Goal: Task Accomplishment & Management: Use online tool/utility

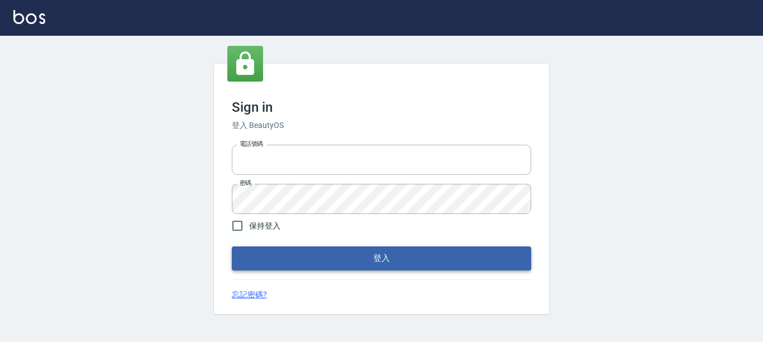
type input "0228278166"
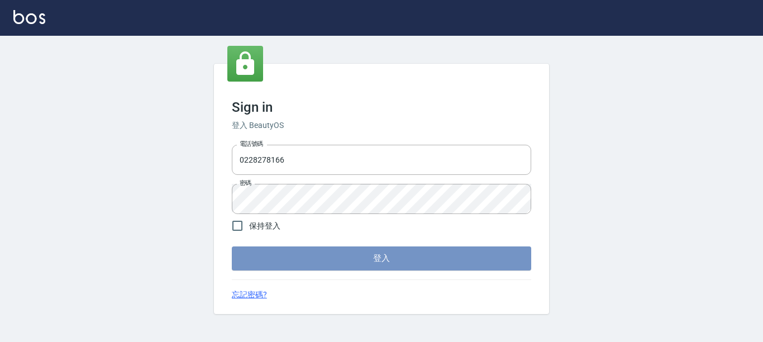
click at [311, 206] on form "電話號碼 [PHONE_NUMBER] 電話號碼 密碼 密碼 保持登入 登入" at bounding box center [381, 205] width 299 height 130
click at [323, 250] on button "登入" at bounding box center [381, 257] width 299 height 23
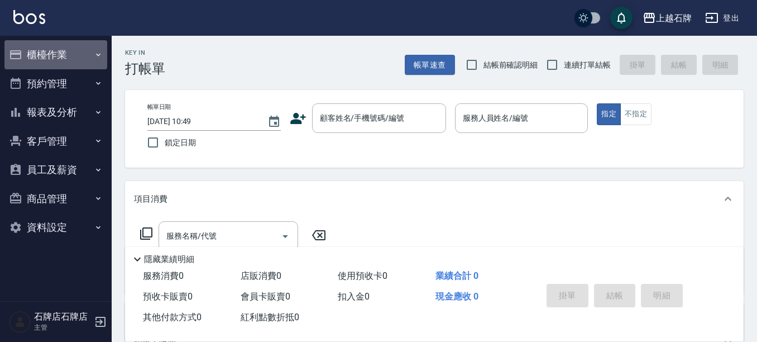
click at [89, 57] on button "櫃檯作業" at bounding box center [55, 54] width 103 height 29
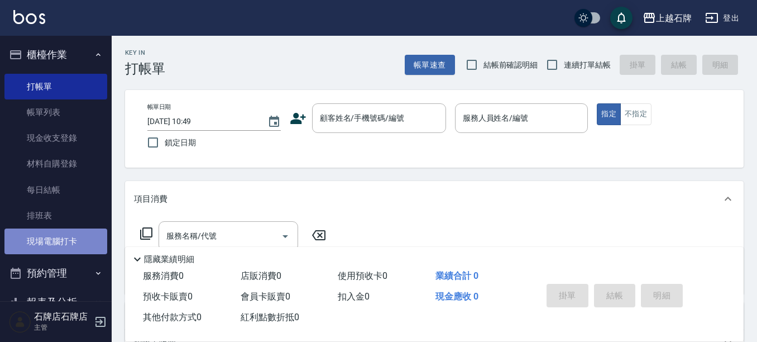
click at [82, 247] on link "現場電腦打卡" at bounding box center [55, 241] width 103 height 26
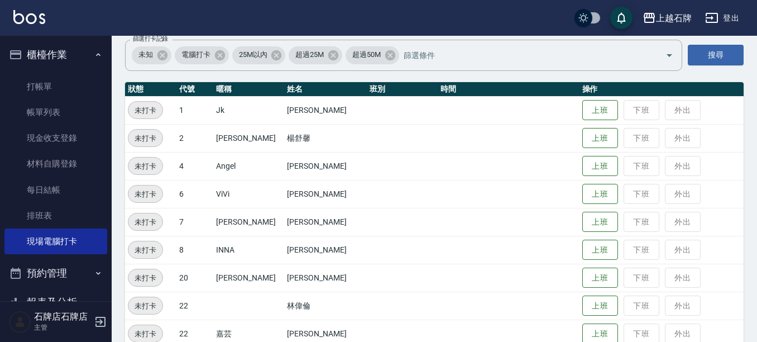
scroll to position [112, 0]
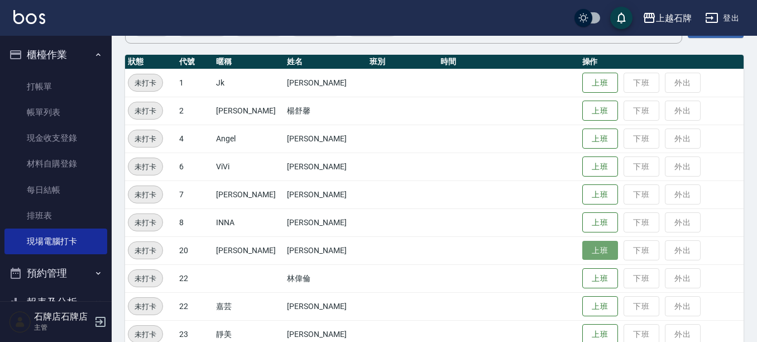
click at [583, 246] on button "上班" at bounding box center [601, 251] width 36 height 20
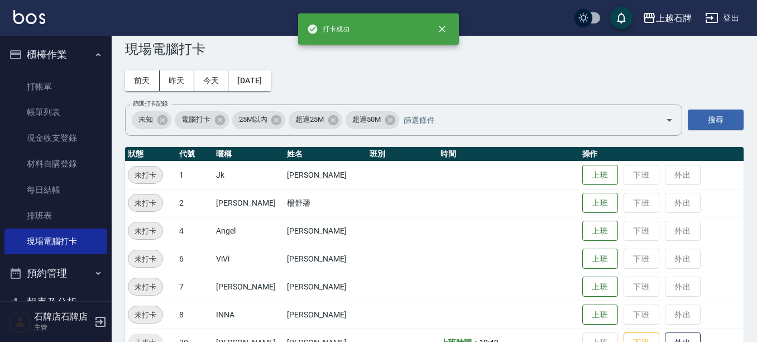
scroll to position [0, 0]
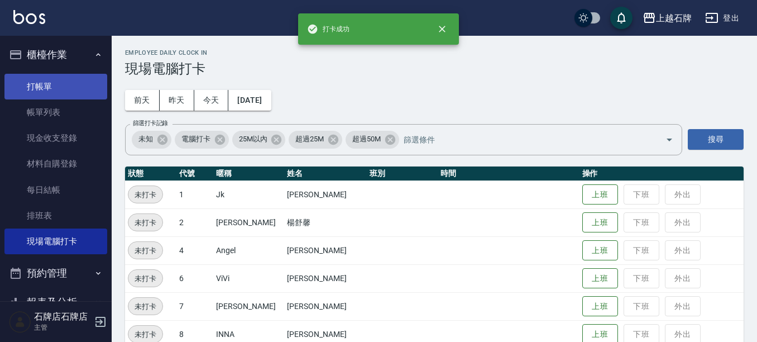
click at [96, 82] on link "打帳單" at bounding box center [55, 87] width 103 height 26
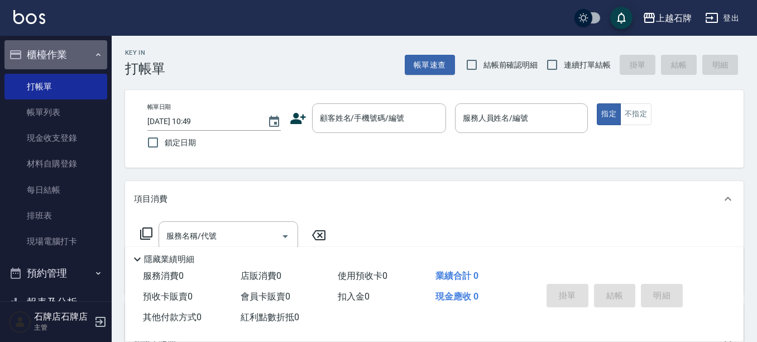
click at [66, 52] on button "櫃檯作業" at bounding box center [55, 54] width 103 height 29
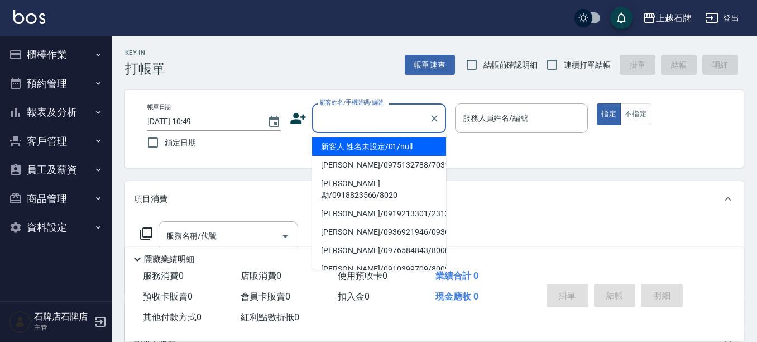
click at [345, 108] on div "顧客姓名/手機號碼/編號 顧客姓名/手機號碼/編號" at bounding box center [379, 118] width 134 height 30
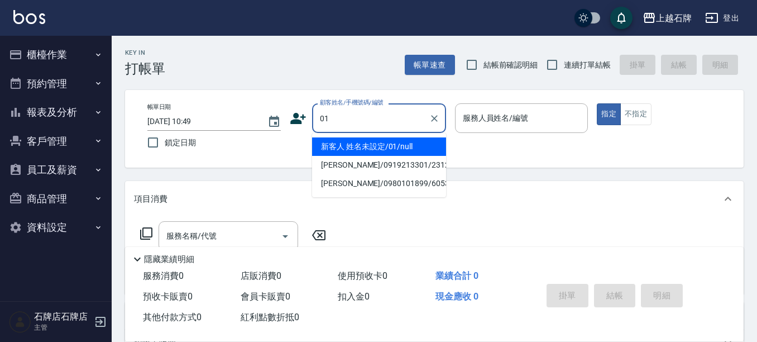
type input "新客人 姓名未設定/01/null"
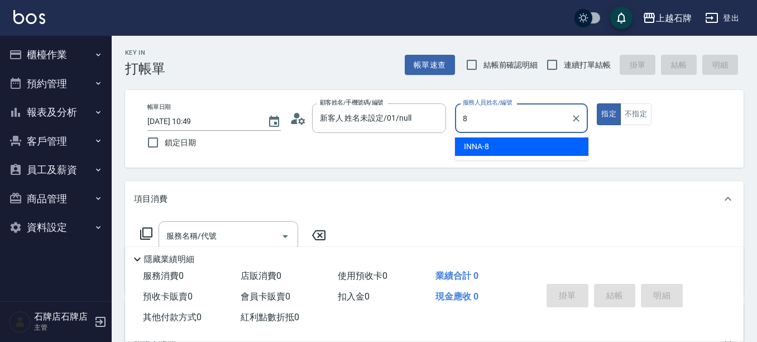
type input "INNA-8"
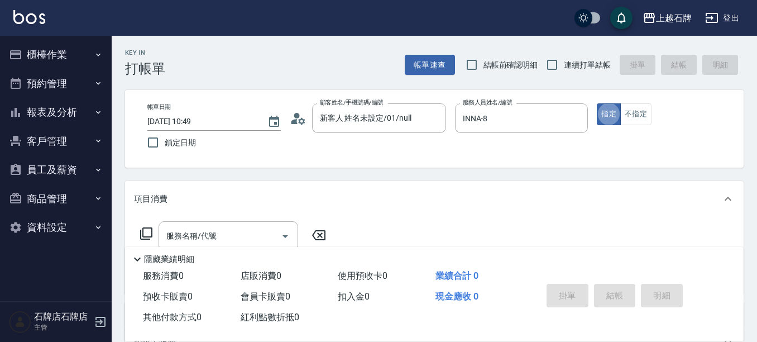
type button "true"
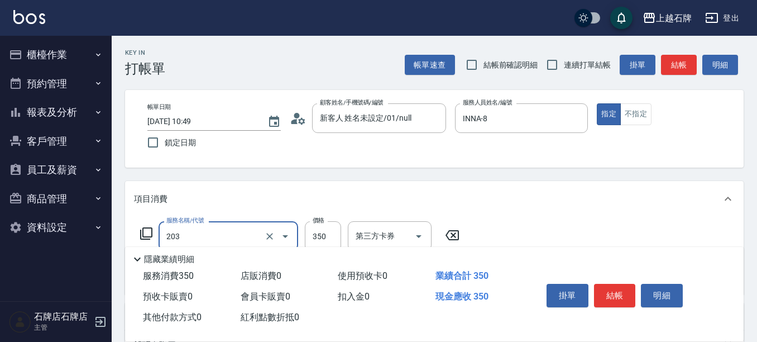
type input "B級洗+剪(203)"
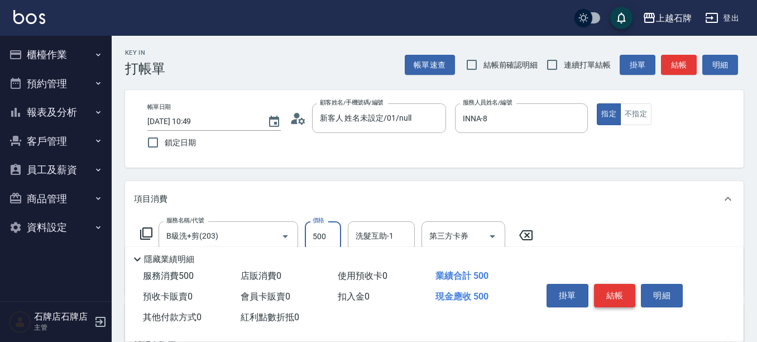
type input "500"
click at [602, 291] on button "結帳" at bounding box center [615, 295] width 42 height 23
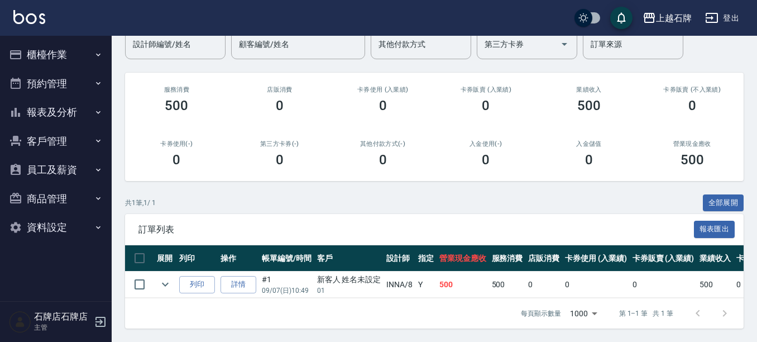
scroll to position [109, 0]
click at [186, 276] on button "列印" at bounding box center [197, 284] width 36 height 17
click at [49, 104] on button "報表及分析" at bounding box center [55, 112] width 103 height 29
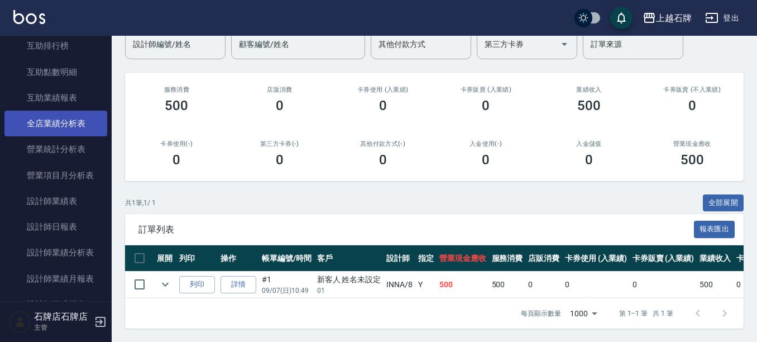
scroll to position [279, 0]
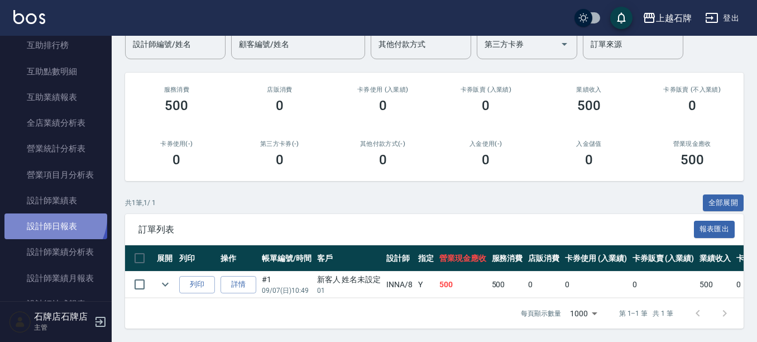
click at [53, 217] on link "設計師日報表" at bounding box center [55, 226] width 103 height 26
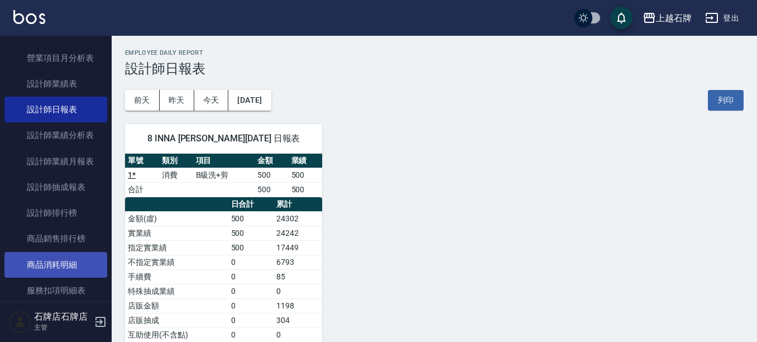
scroll to position [391, 0]
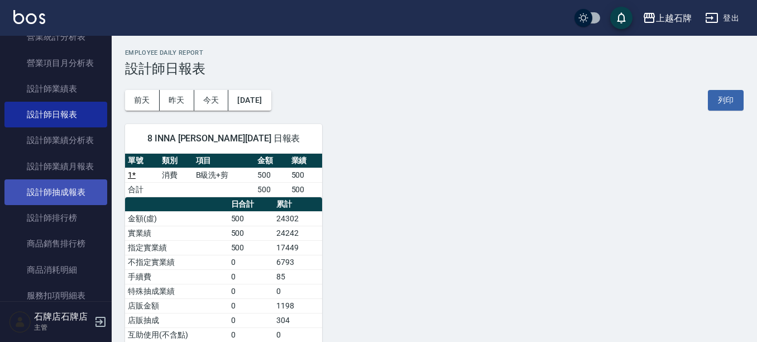
click at [92, 192] on link "設計師抽成報表" at bounding box center [55, 192] width 103 height 26
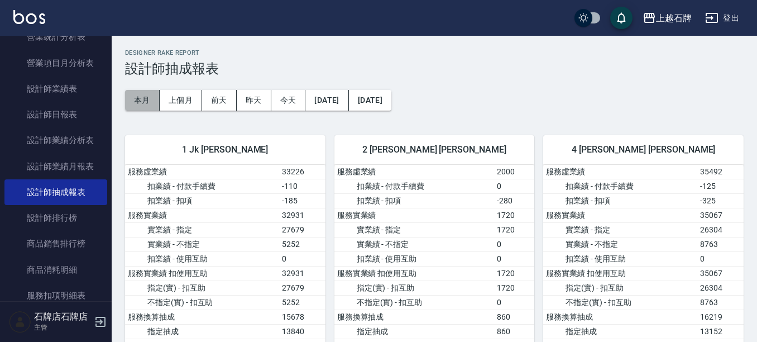
click at [130, 104] on button "本月" at bounding box center [142, 100] width 35 height 21
click at [170, 102] on button "上個月" at bounding box center [181, 100] width 42 height 21
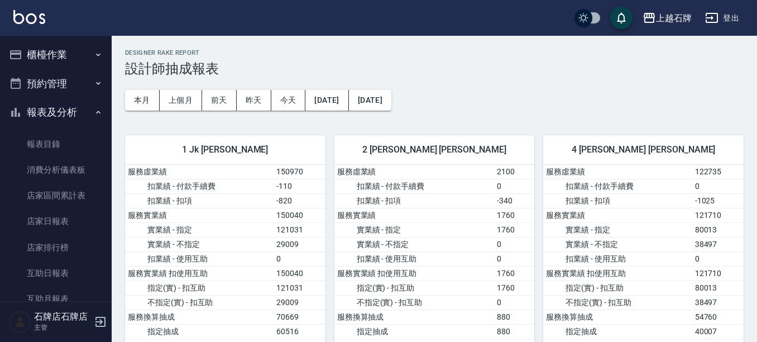
click at [84, 56] on button "櫃檯作業" at bounding box center [55, 54] width 103 height 29
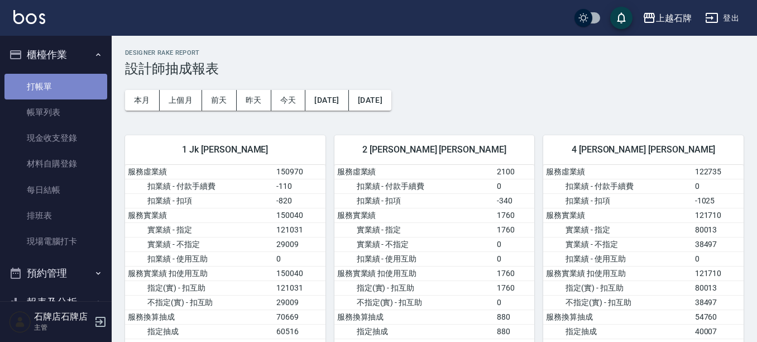
click at [87, 79] on link "打帳單" at bounding box center [55, 87] width 103 height 26
